Goal: Communication & Community: Share content

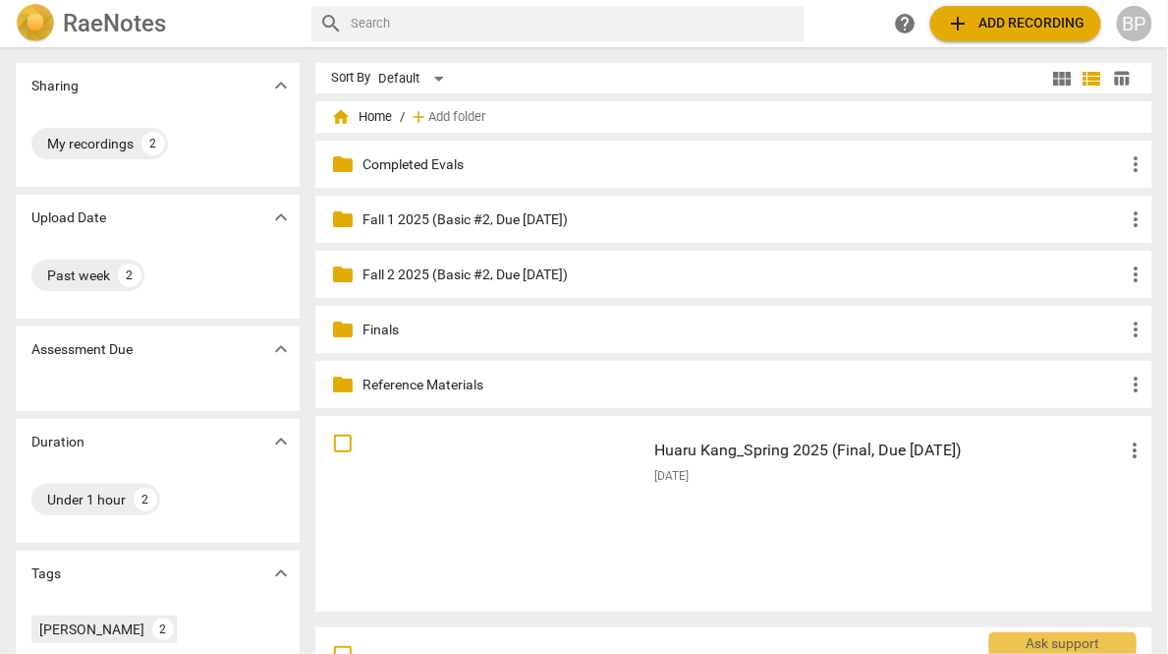
scroll to position [185, 0]
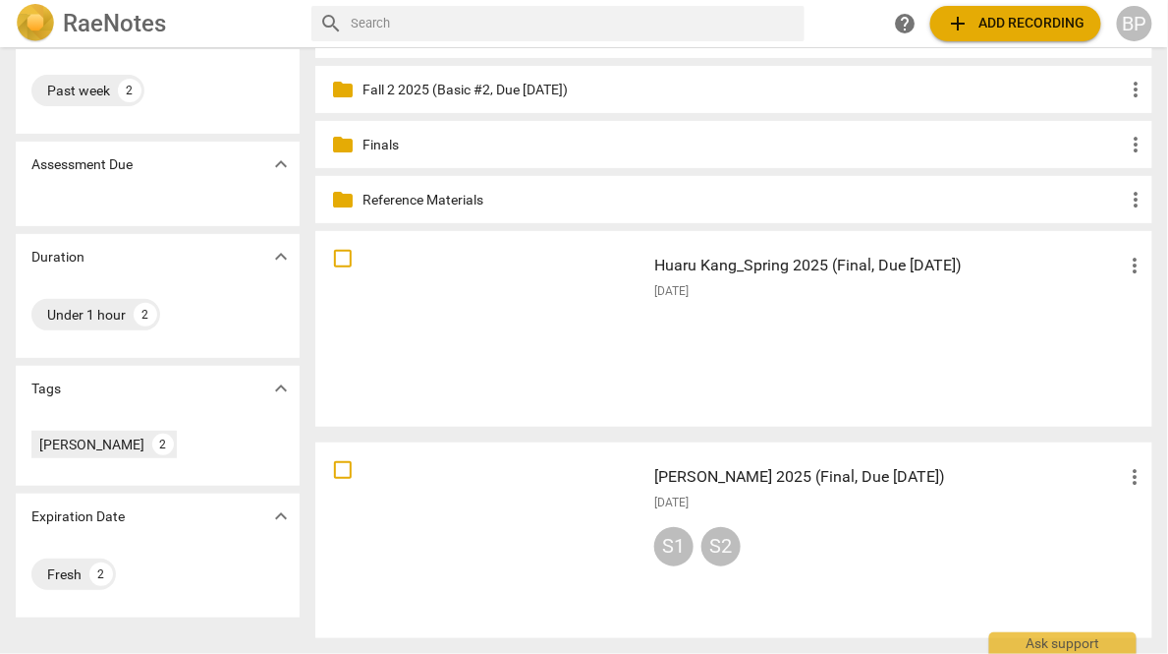
click at [523, 518] on div at bounding box center [480, 540] width 316 height 182
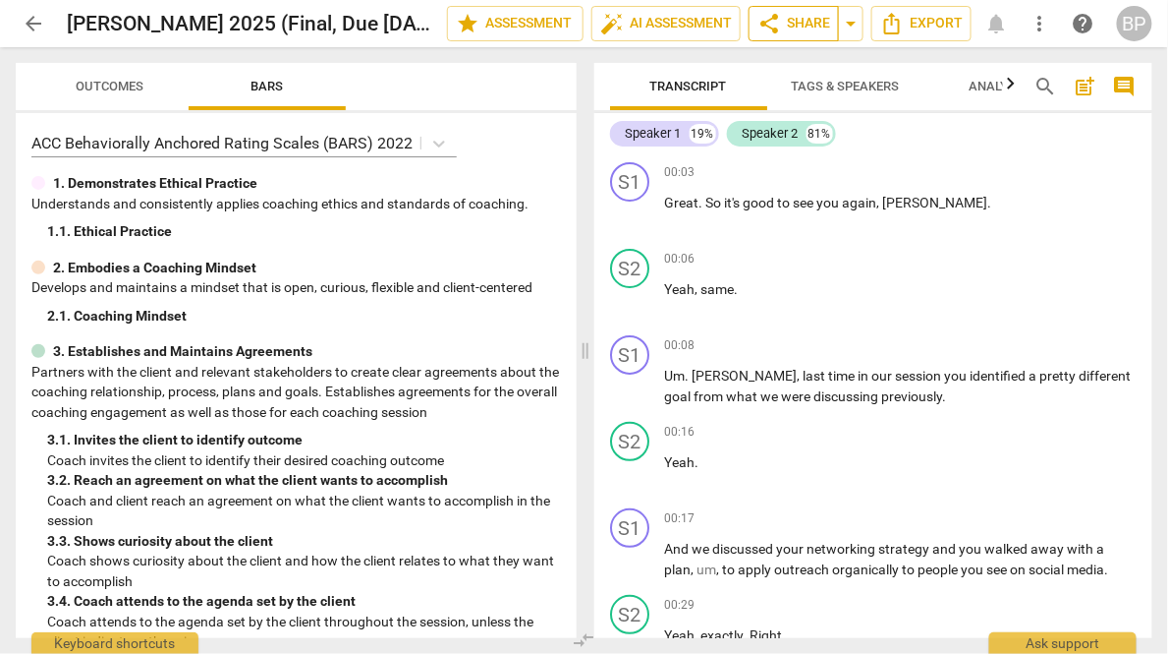
click at [782, 20] on span "share Share" at bounding box center [794, 24] width 73 height 24
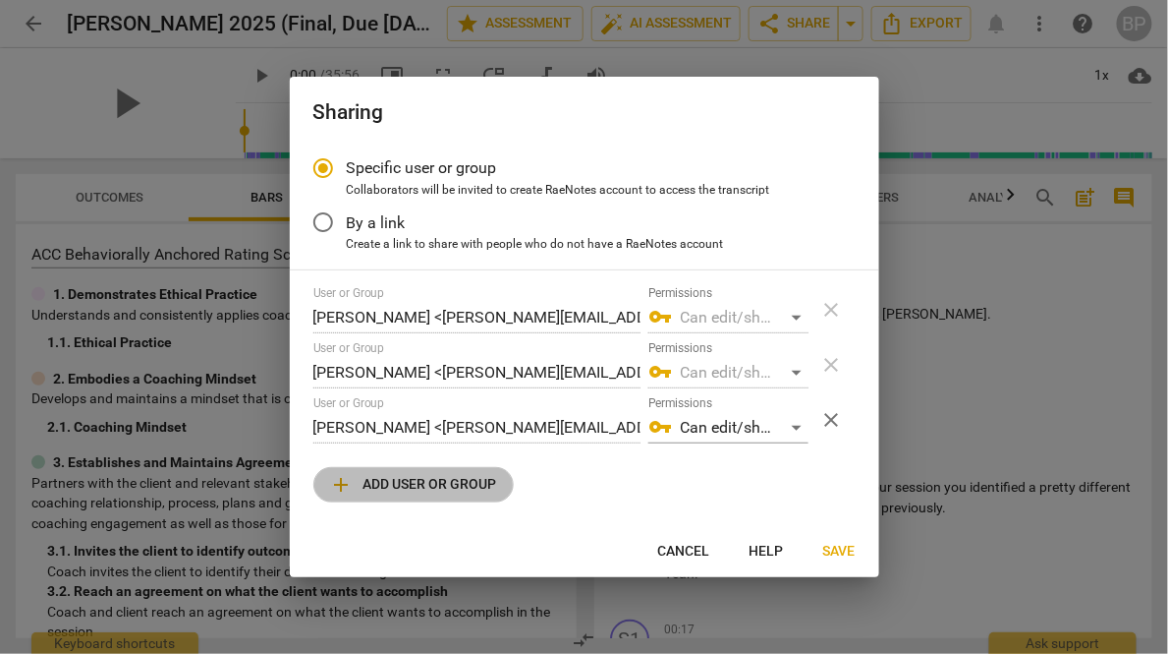
click at [385, 484] on span "add Add user or group" at bounding box center [413, 485] width 167 height 24
radio input "false"
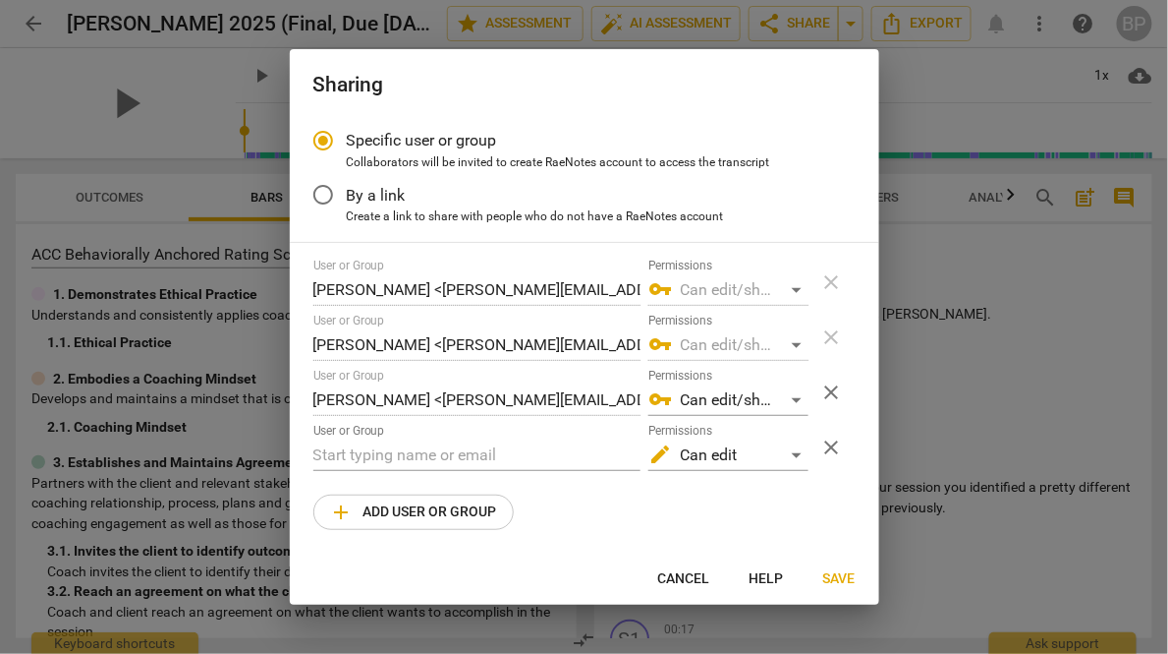
click at [372, 453] on input "text" at bounding box center [476, 454] width 327 height 31
click at [346, 458] on input "text" at bounding box center [476, 454] width 327 height 31
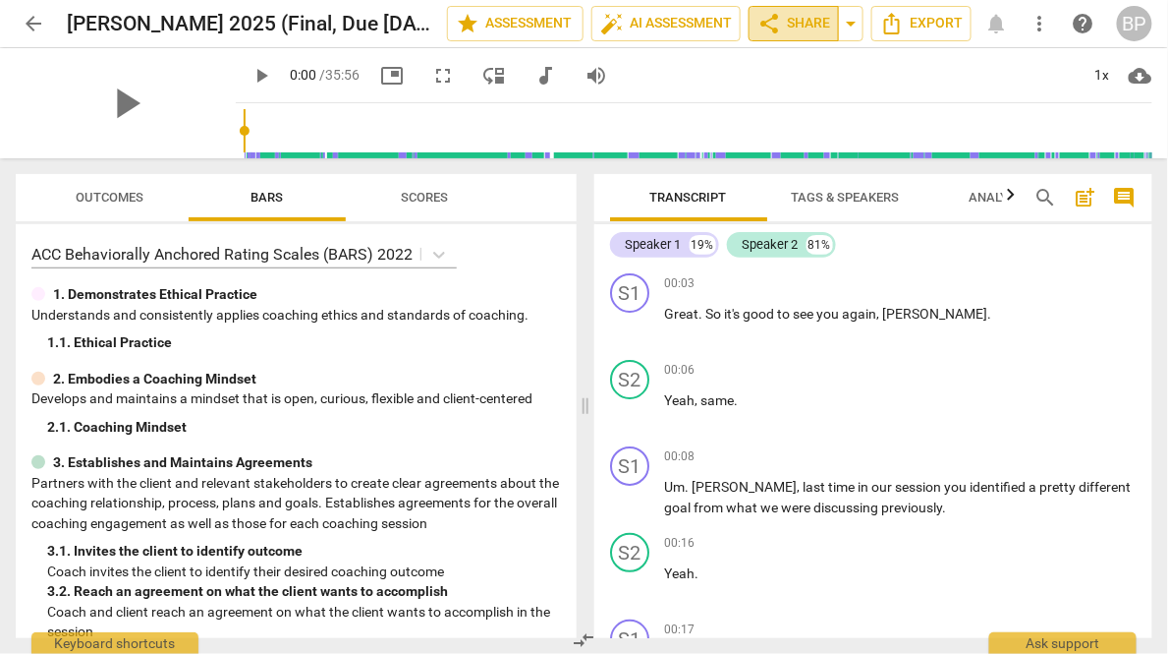
click at [784, 20] on span "share Share" at bounding box center [794, 24] width 73 height 24
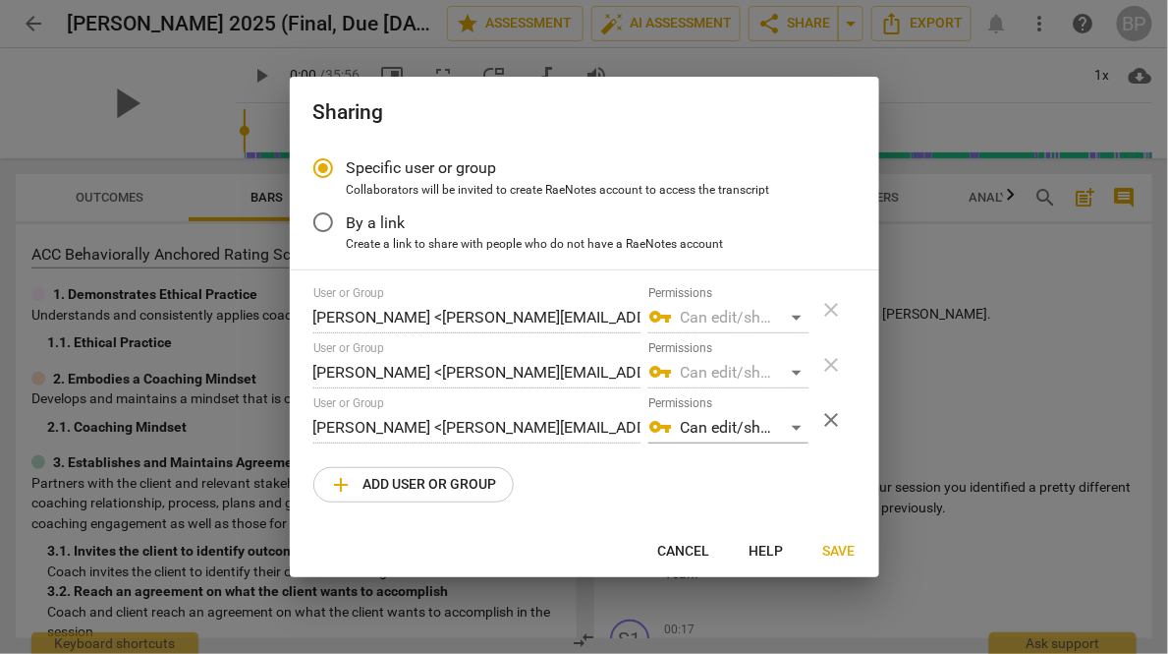
click at [383, 483] on span "add Add user or group" at bounding box center [413, 485] width 167 height 24
radio input "false"
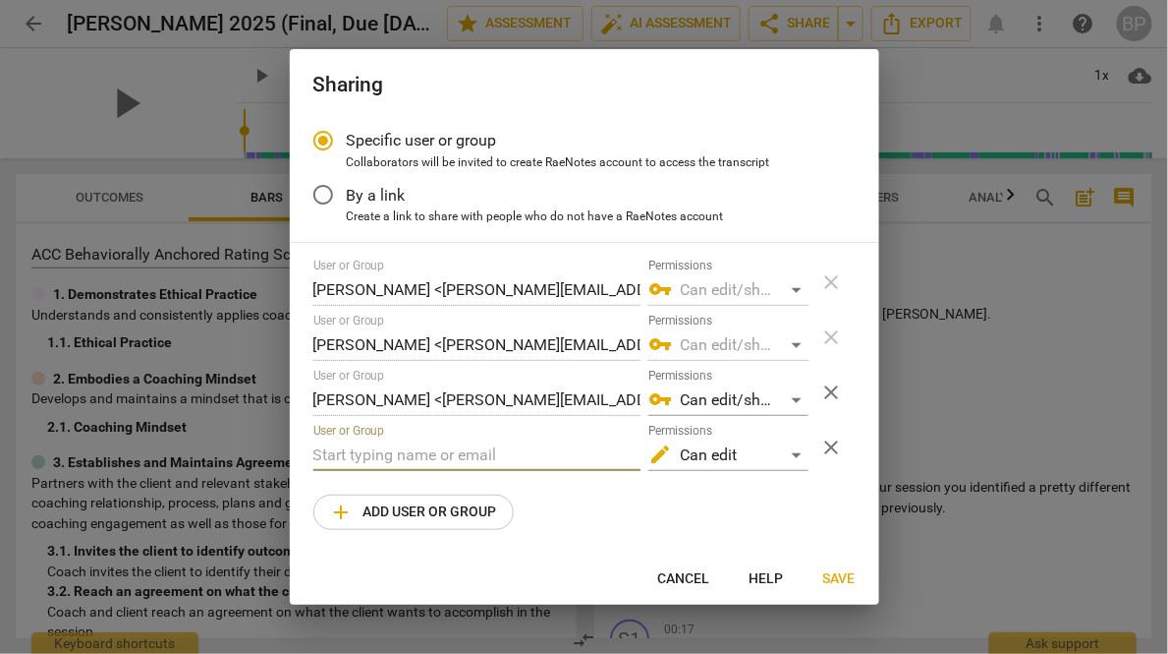
click at [389, 457] on input "text" at bounding box center [476, 454] width 327 height 31
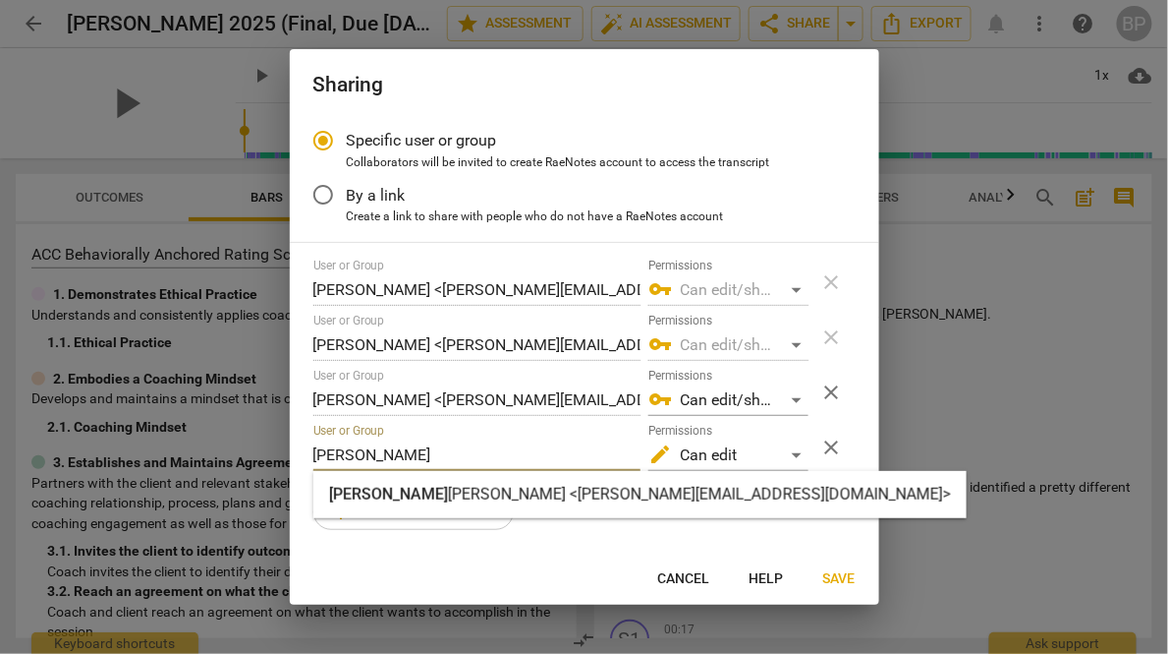
type input "joe"
click at [341, 509] on div "Joe Chan <joe@youthcoachinginstitute.com>" at bounding box center [640, 494] width 654 height 47
radio input "false"
type input "Joe Chan <joe@youthcoachinginstitute.com>"
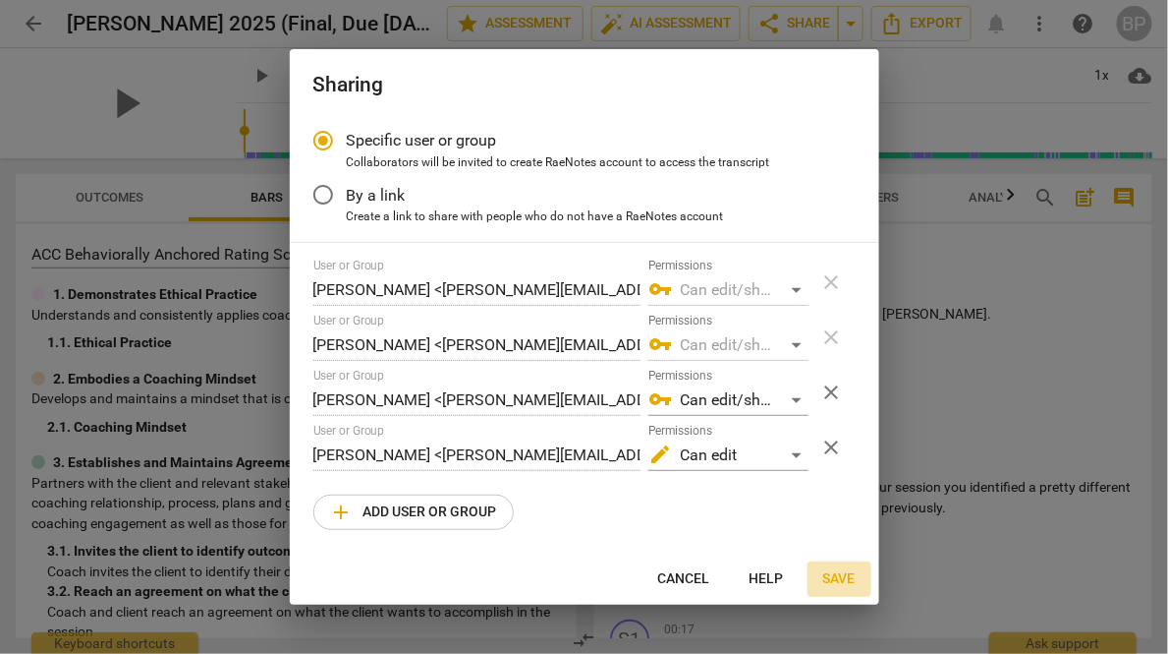
click at [850, 577] on span "Save" at bounding box center [840, 579] width 32 height 20
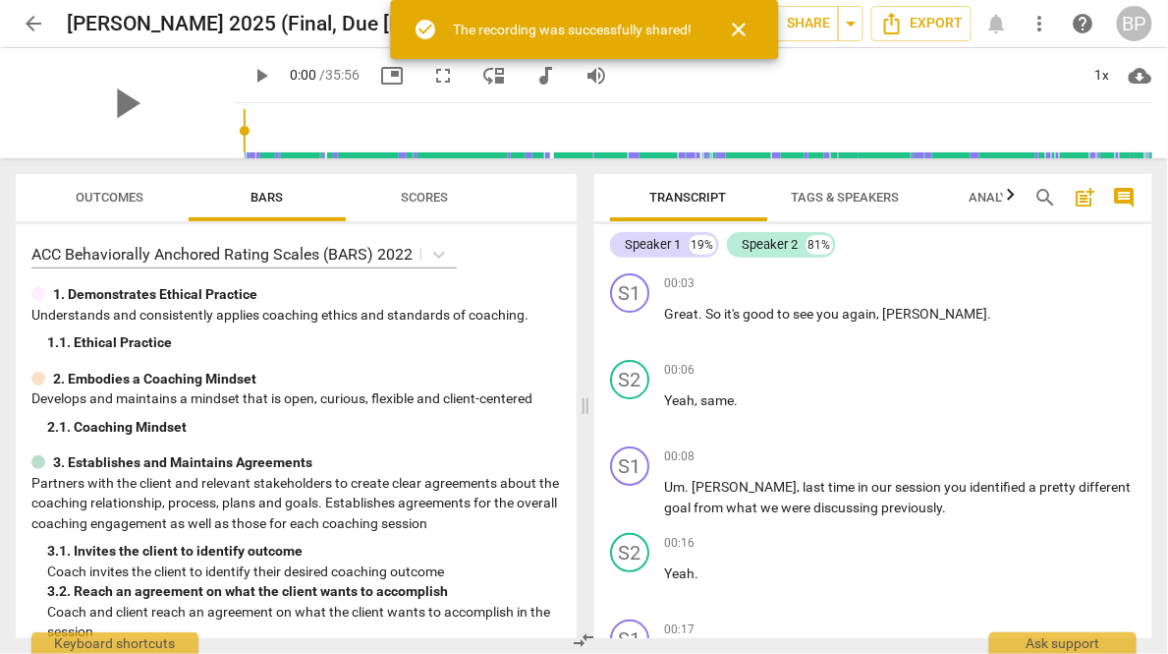
click at [28, 19] on span "arrow_back" at bounding box center [34, 24] width 24 height 24
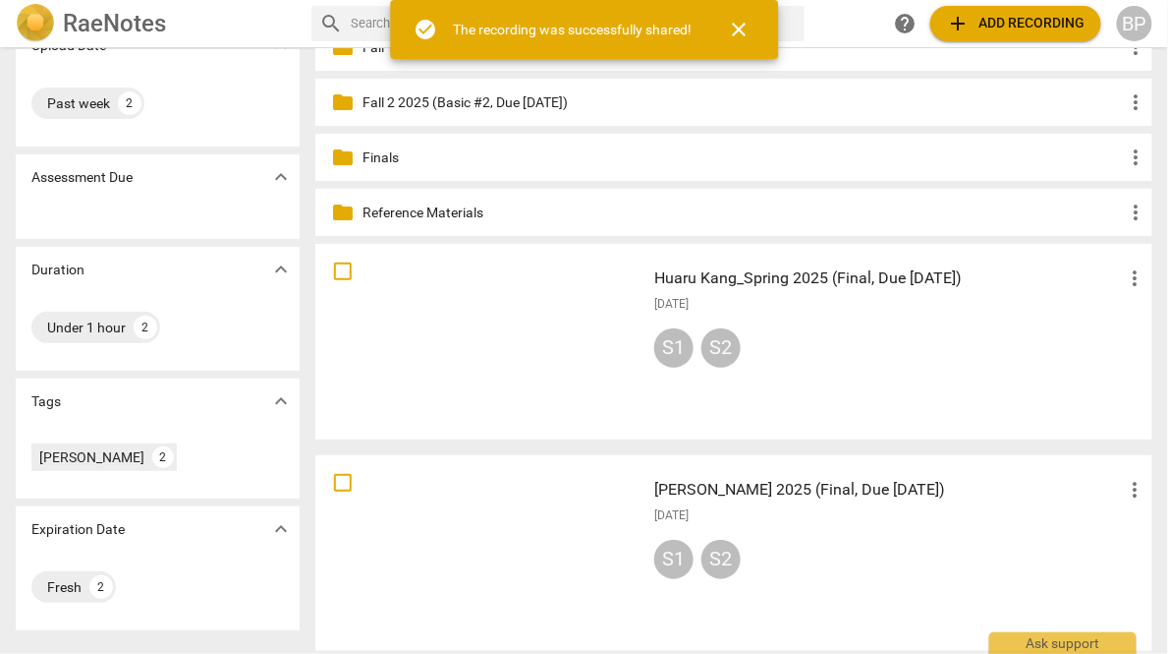
scroll to position [90, 0]
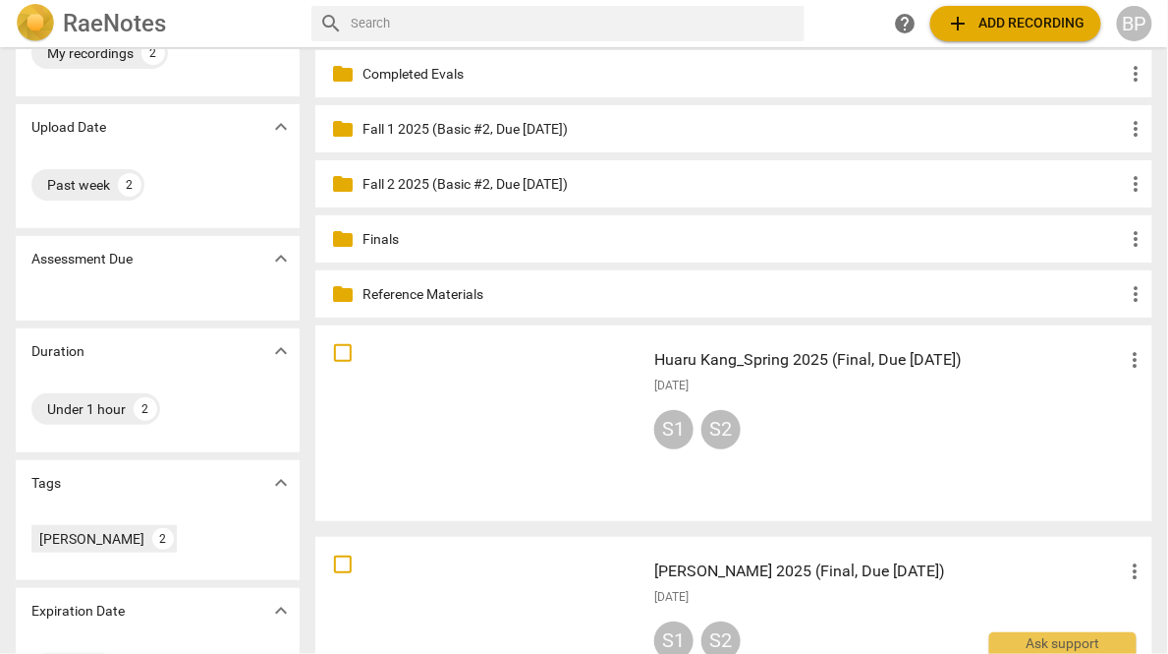
click at [734, 369] on h3 "Huaru Kang_Spring 2025 (Final, Due 10/07/25)" at bounding box center [889, 360] width 470 height 24
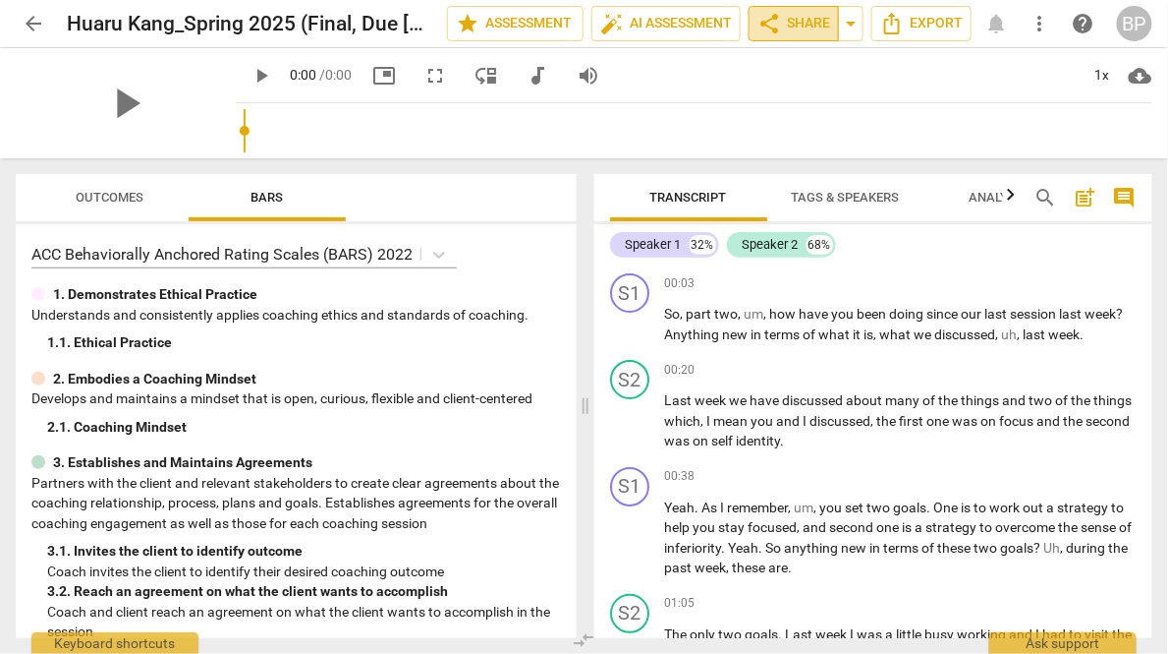
click at [798, 28] on span "share Share" at bounding box center [794, 24] width 73 height 24
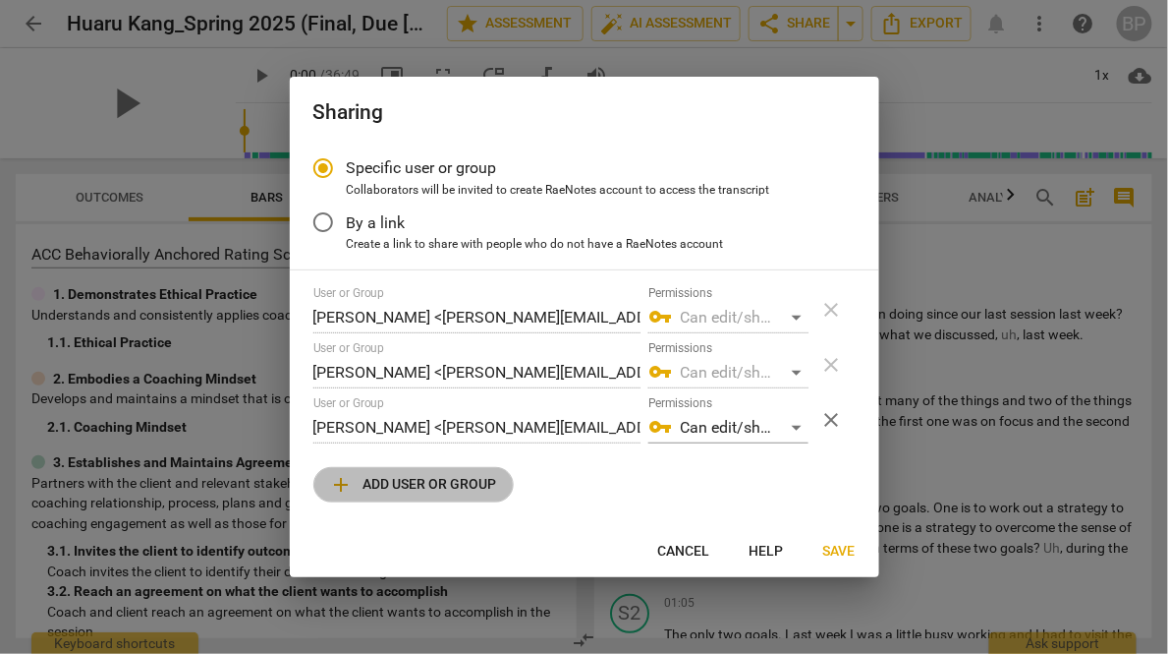
click at [469, 483] on span "add Add user or group" at bounding box center [413, 485] width 167 height 24
radio input "false"
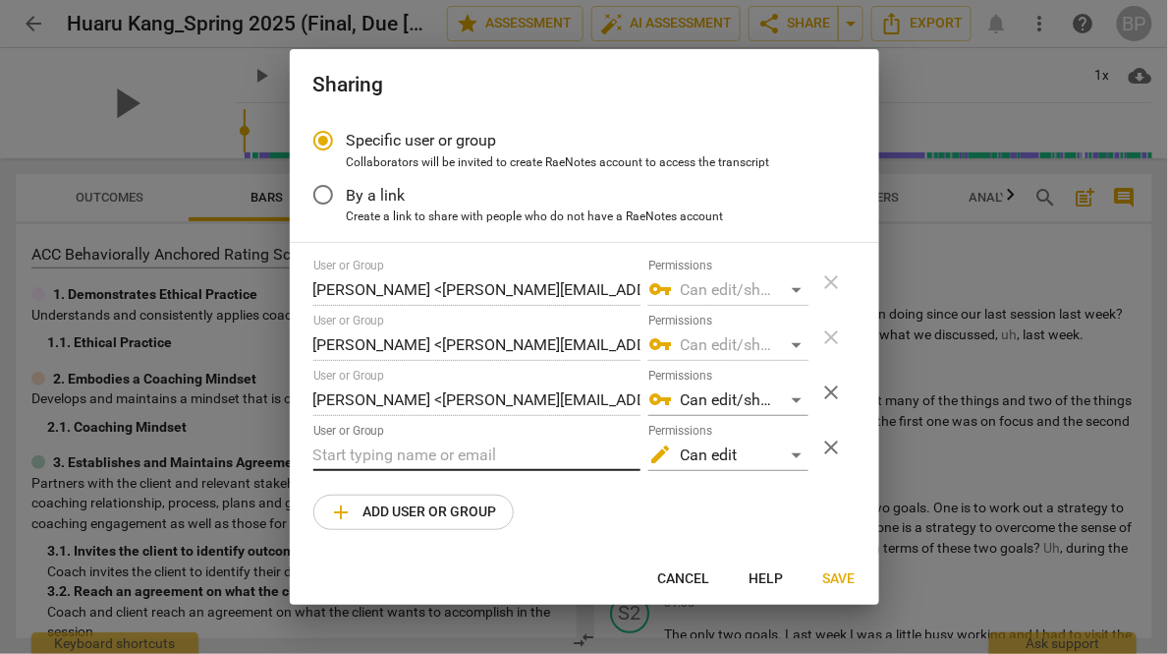
click at [411, 459] on input "text" at bounding box center [476, 454] width 327 height 31
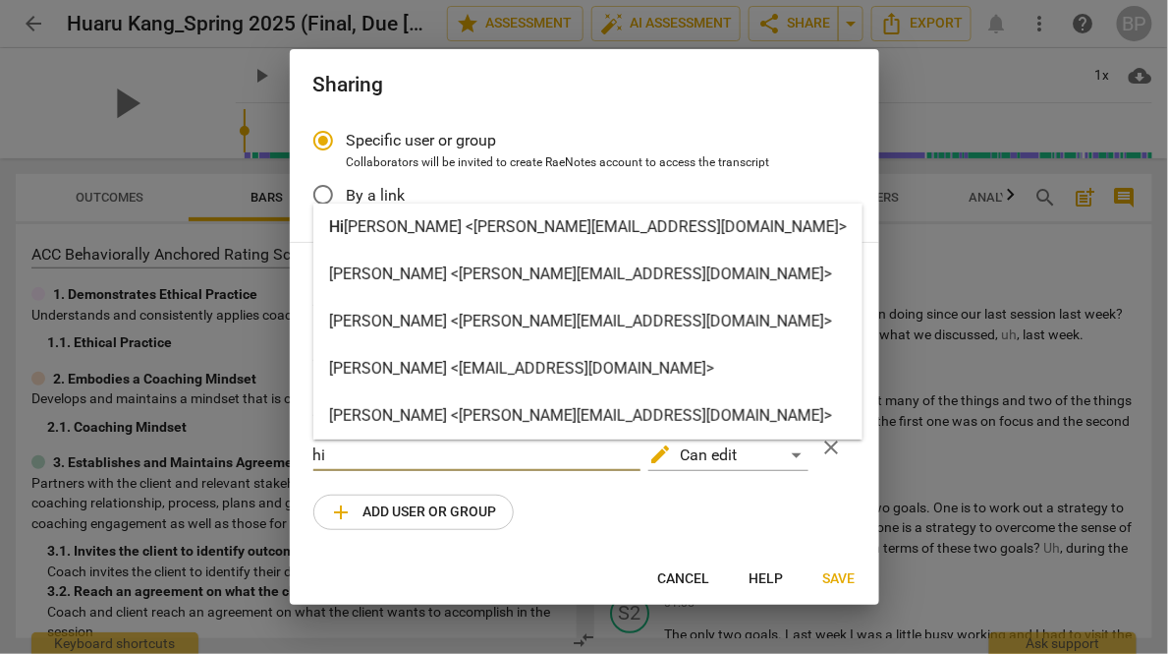
type input "hi"
click at [428, 227] on strong "mani Verma <himani@youthcoachinginstitute.com>" at bounding box center [595, 226] width 503 height 19
radio input "false"
type input "Himani Verma <himani@youthcoachinginstitute.com>"
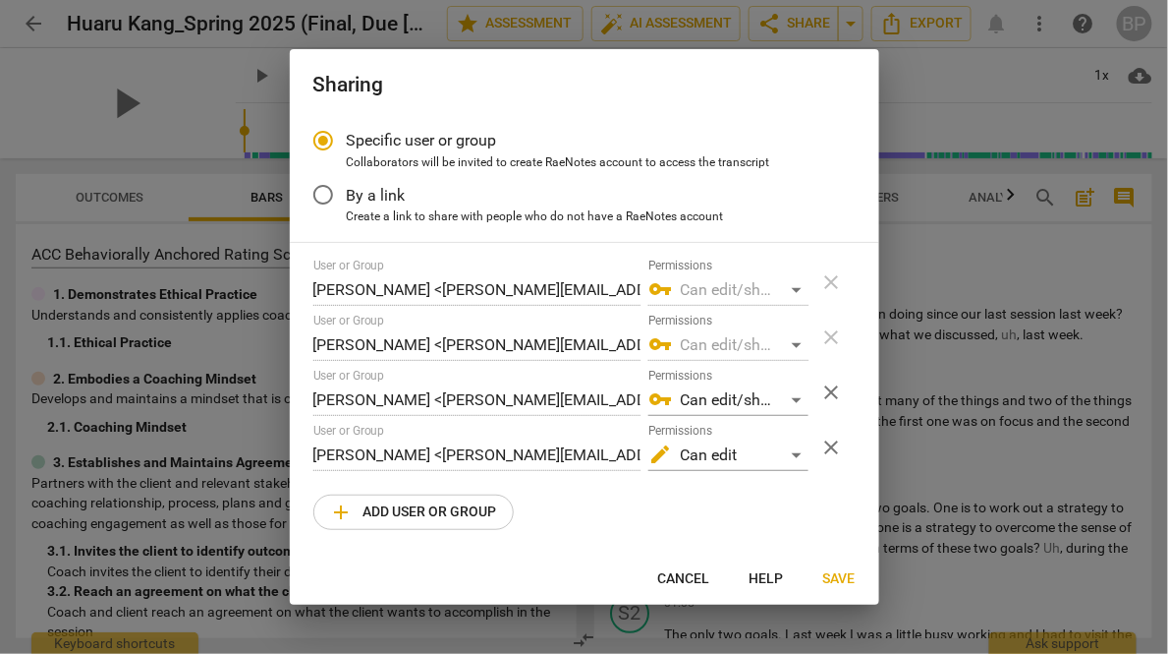
click at [821, 579] on button "Save" at bounding box center [840, 578] width 64 height 35
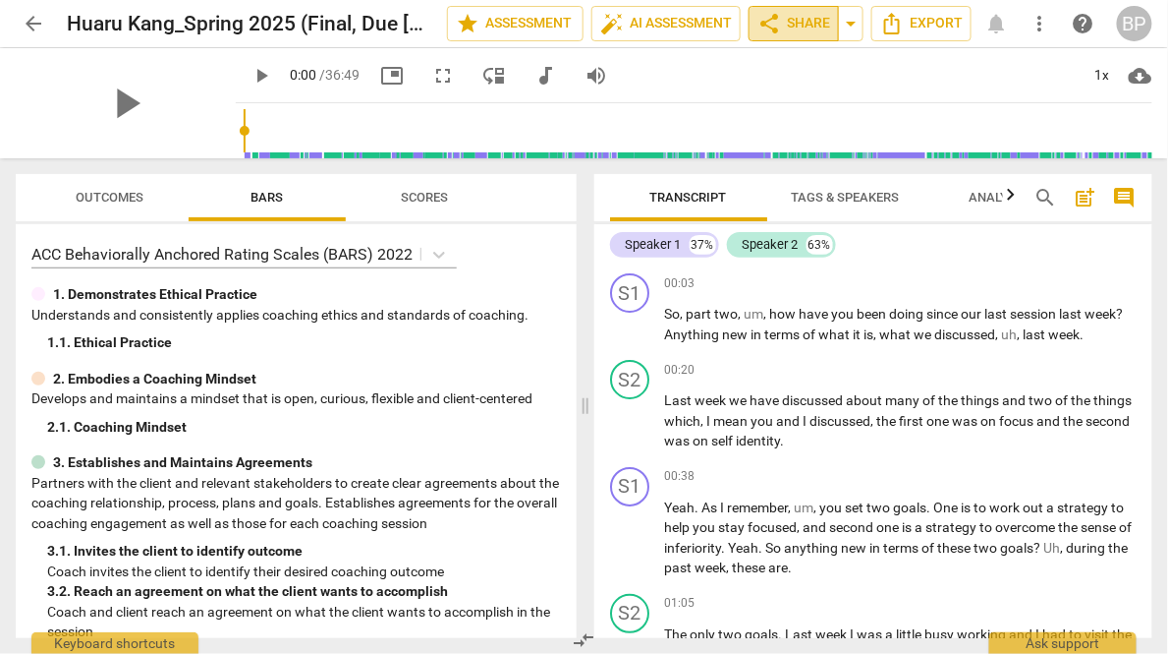
click at [778, 24] on span "share" at bounding box center [770, 24] width 24 height 24
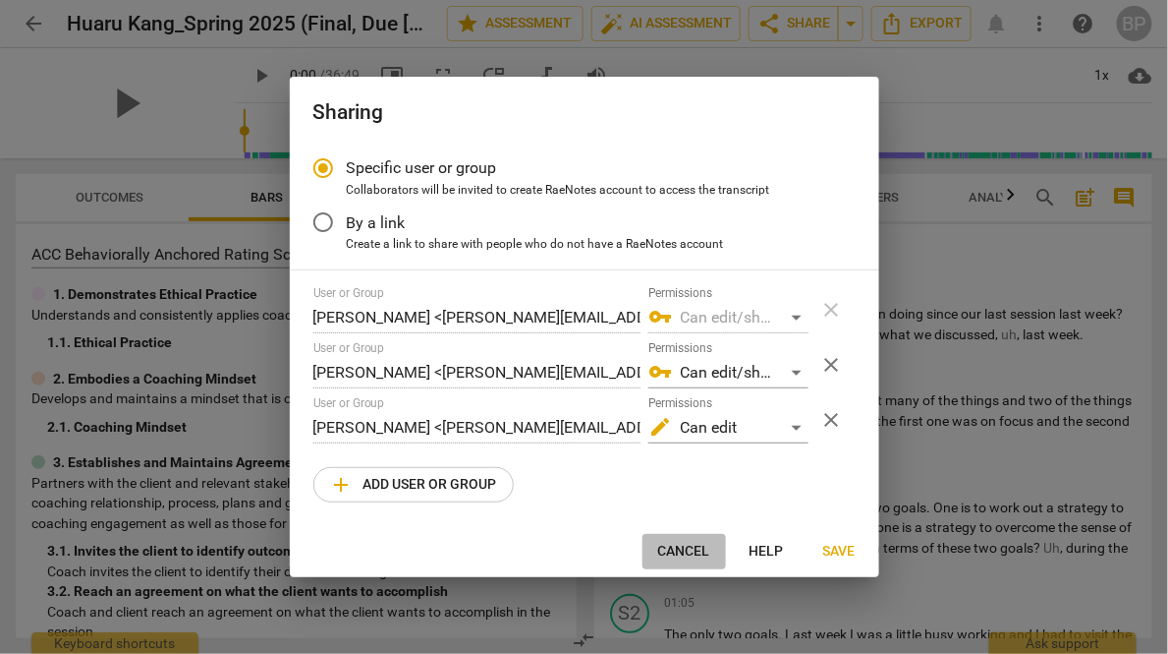
click at [696, 556] on span "Cancel" at bounding box center [684, 551] width 52 height 20
radio input "false"
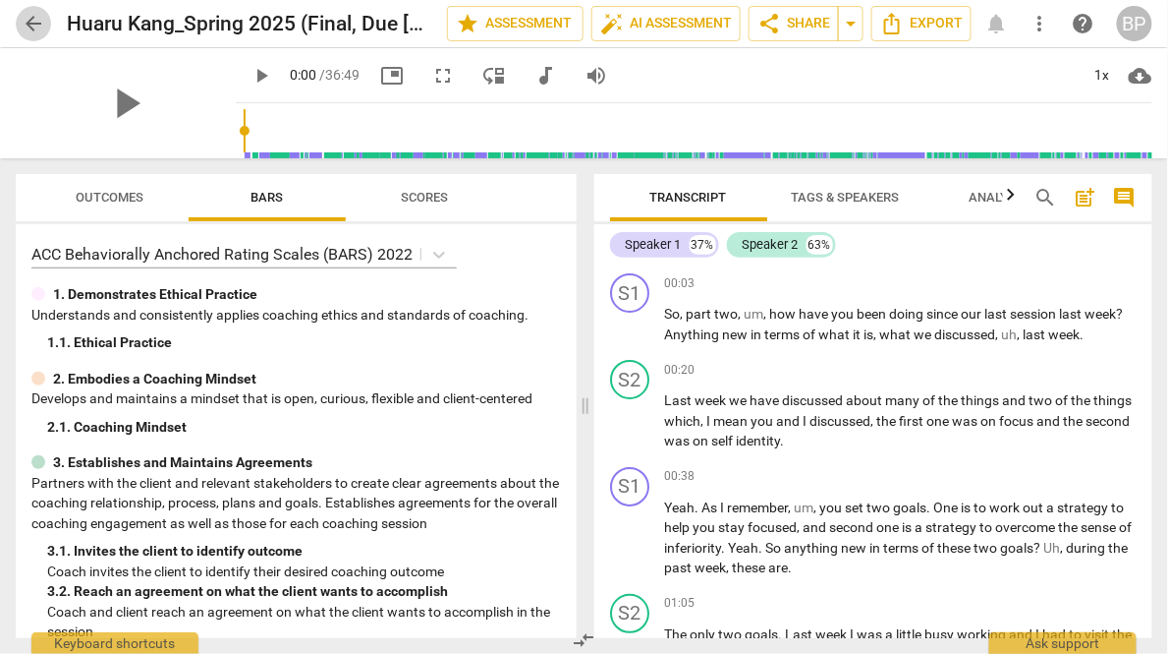
click at [43, 28] on span "arrow_back" at bounding box center [34, 24] width 24 height 24
